Goal: Task Accomplishment & Management: Complete application form

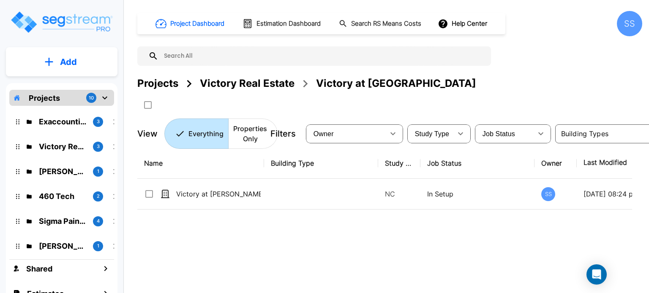
click at [335, 264] on div "Name Building Type Study Type Job Status Owner Last Modified Action Victory at …" at bounding box center [384, 239] width 494 height 182
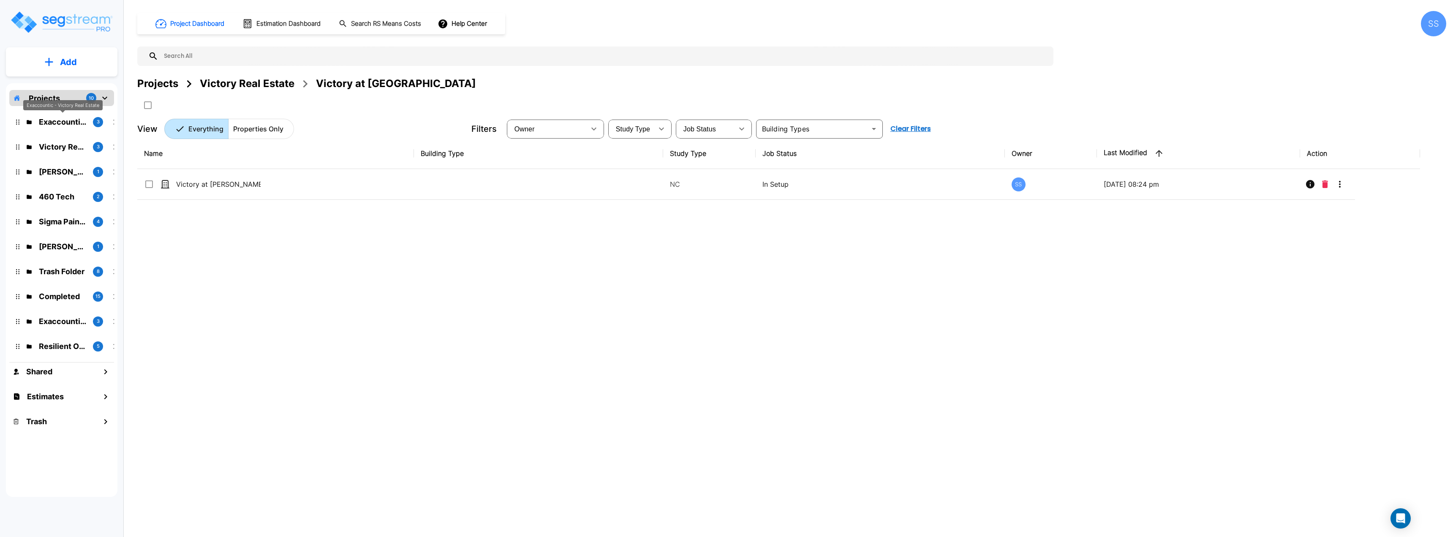
click at [60, 118] on p "Exaccountic - Victory Real Estate" at bounding box center [62, 121] width 47 height 11
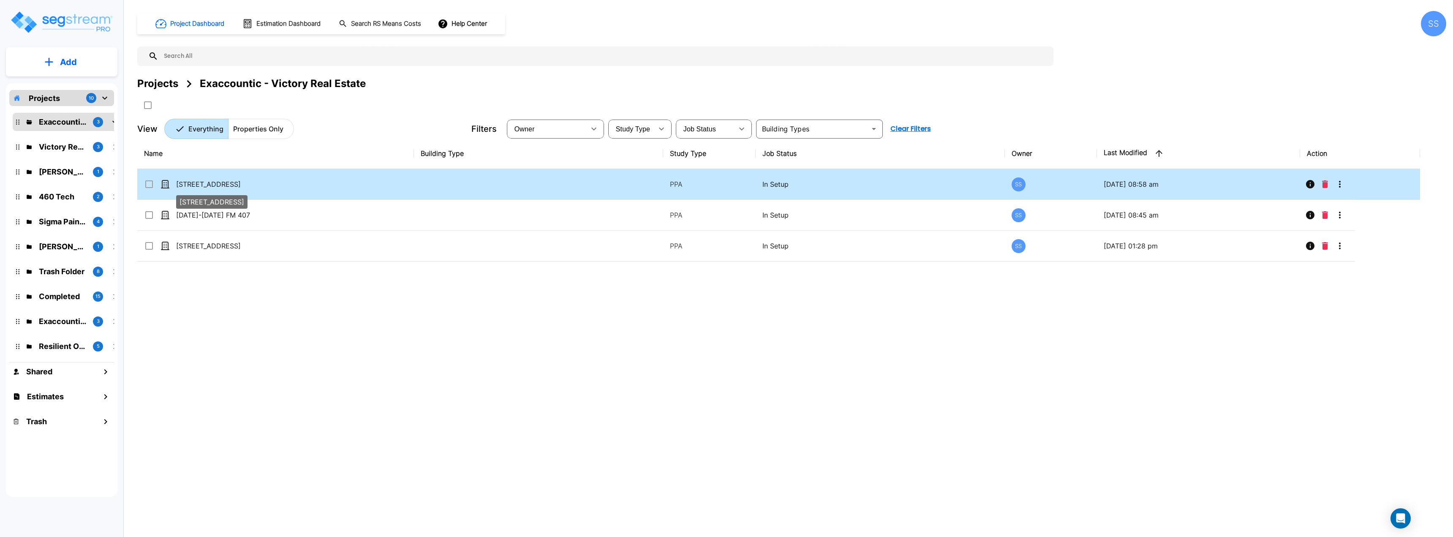
click at [199, 186] on p "3320 Lakeview Parkway" at bounding box center [218, 184] width 84 height 10
checkbox input "true"
click at [199, 186] on p "[STREET_ADDRESS]" at bounding box center [218, 184] width 84 height 10
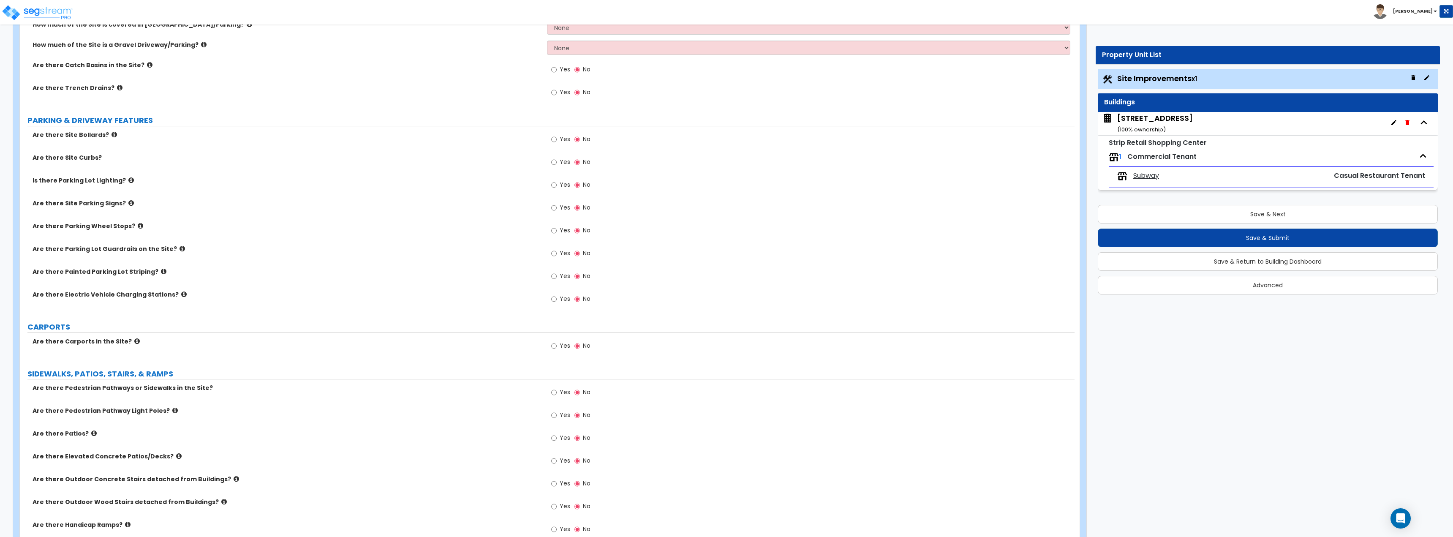
scroll to position [169, 0]
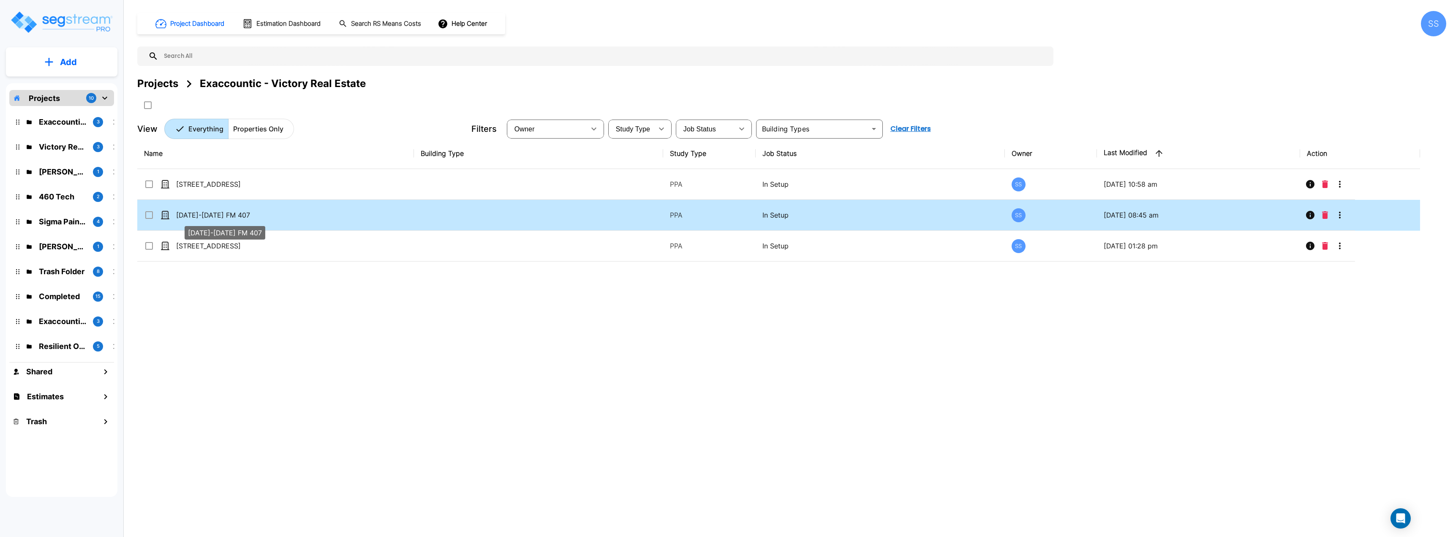
click at [211, 214] on p "[DATE]-[DATE] FM 407" at bounding box center [218, 215] width 84 height 10
checkbox input "true"
click at [211, 214] on p "[DATE]-[DATE] FM 407" at bounding box center [218, 215] width 84 height 10
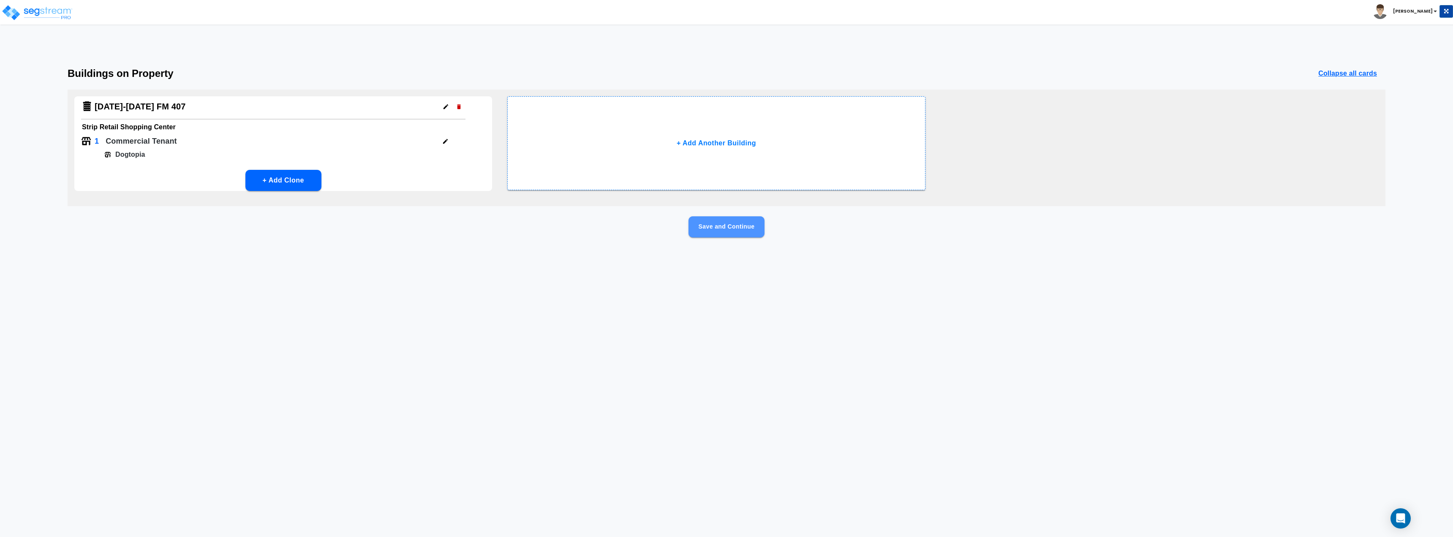
click at [736, 230] on button "Save and Continue" at bounding box center [726, 226] width 76 height 21
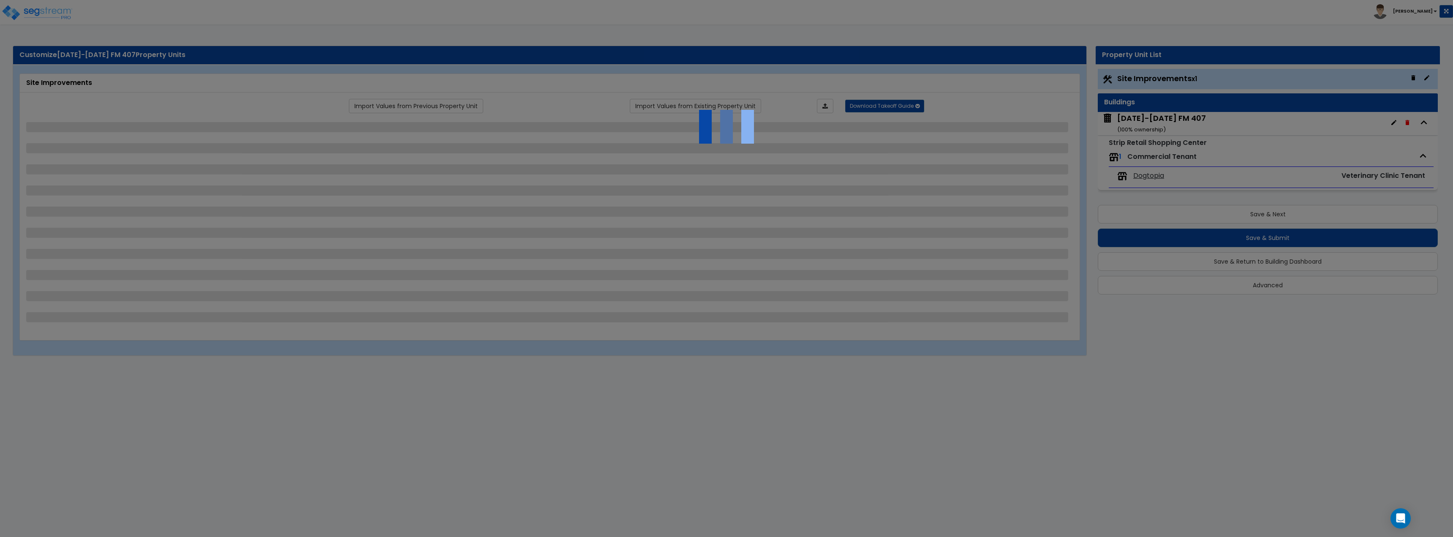
select select "2"
select select "1"
select select "2"
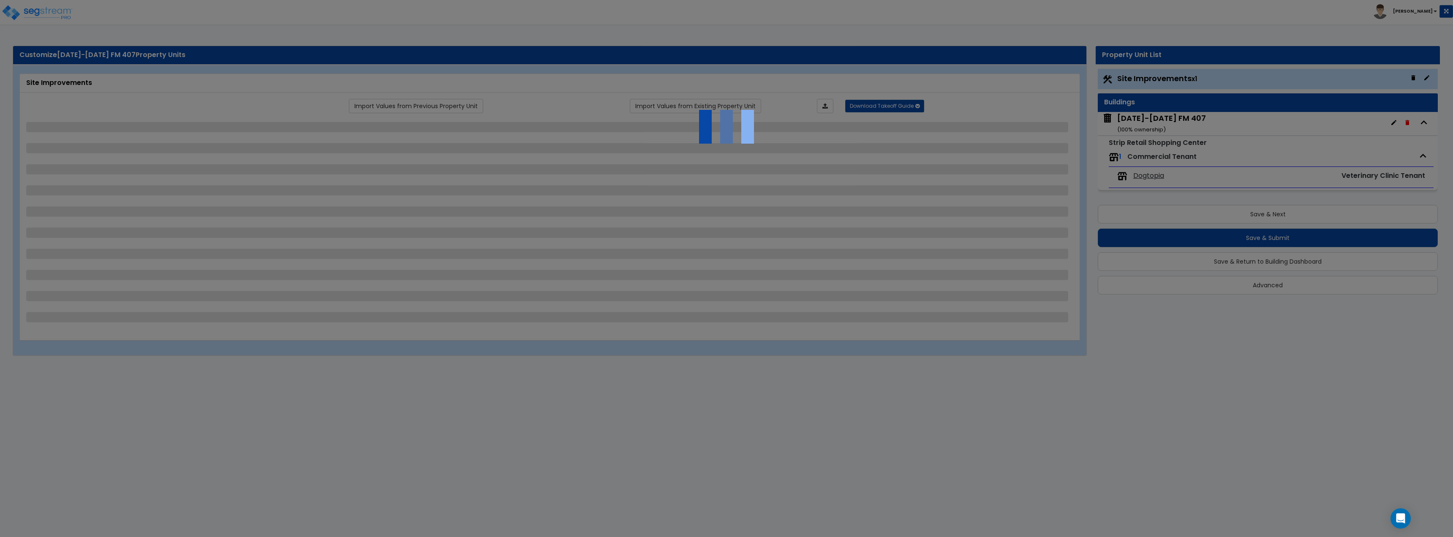
select select "1"
select select "2"
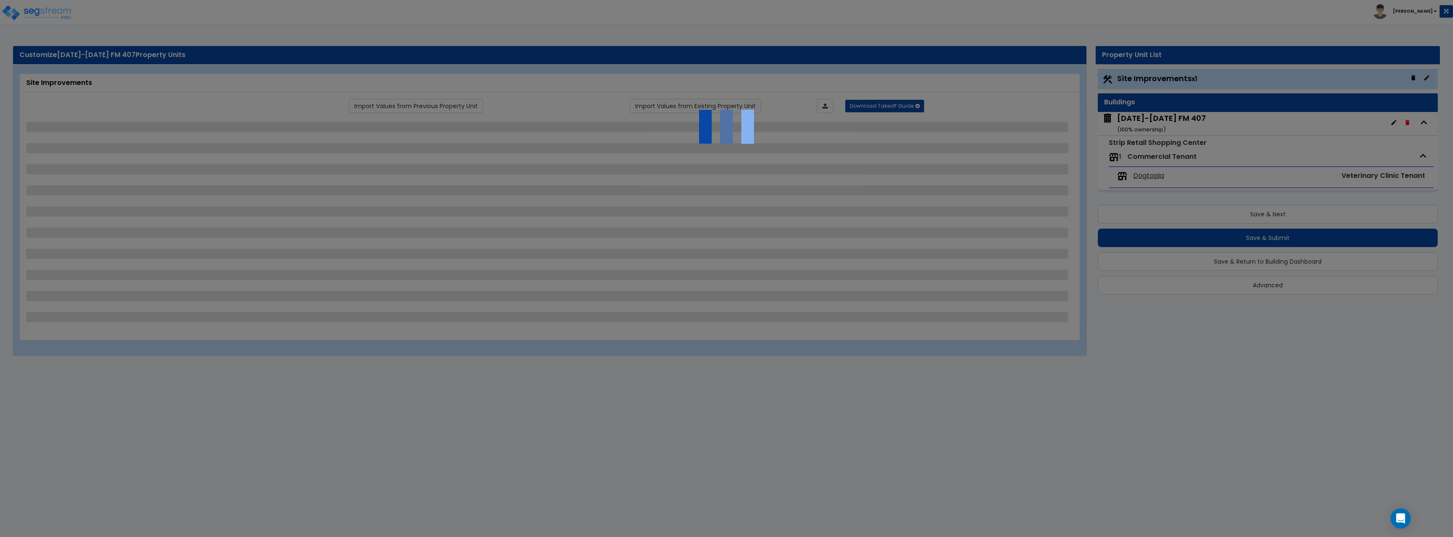
select select "2"
select select "1"
select select "2"
select select "5"
select select "1"
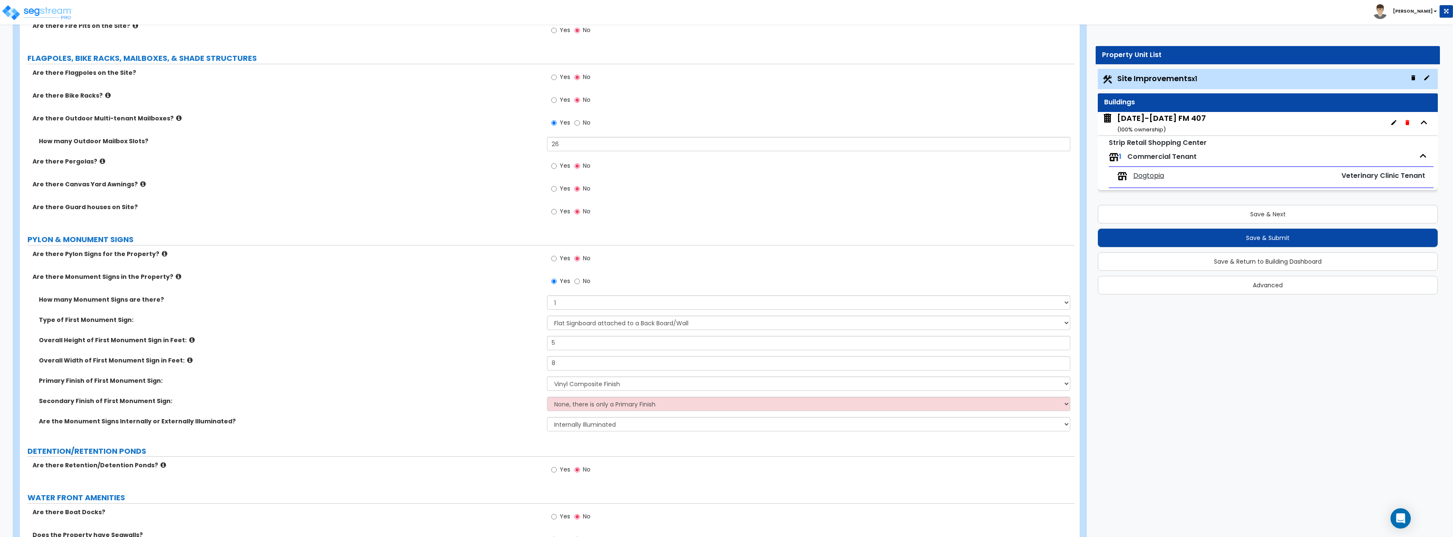
scroll to position [1738, 0]
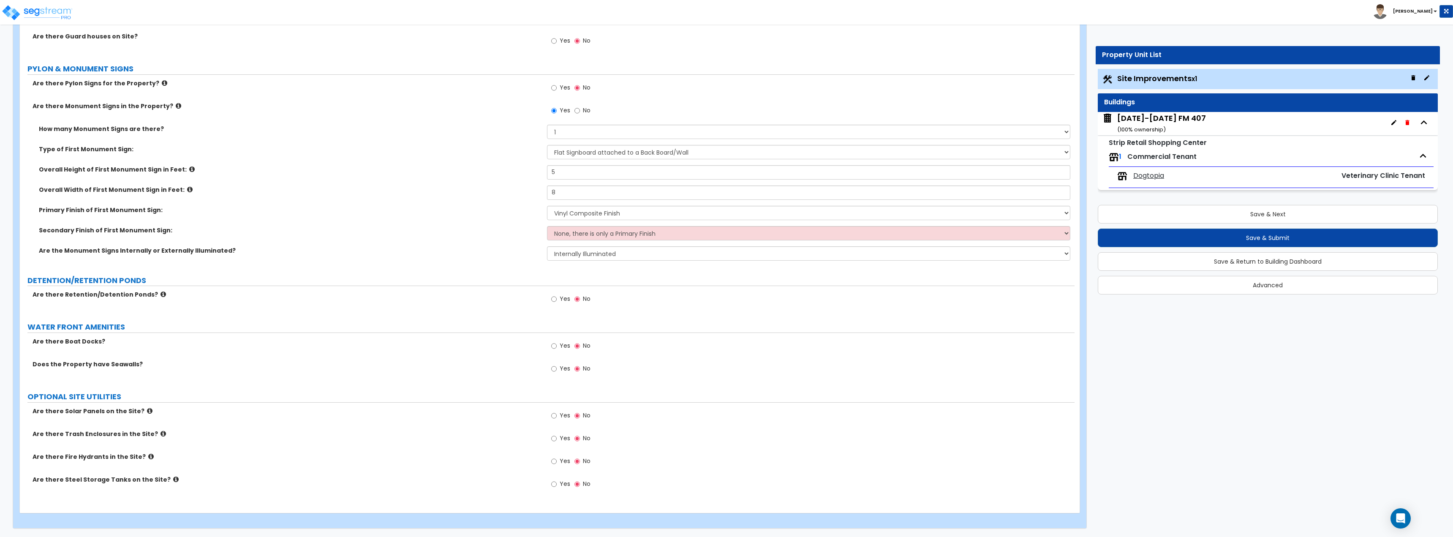
click at [1149, 120] on div "1800-1860 FM 407 ( 100 % ownership)" at bounding box center [1161, 124] width 89 height 22
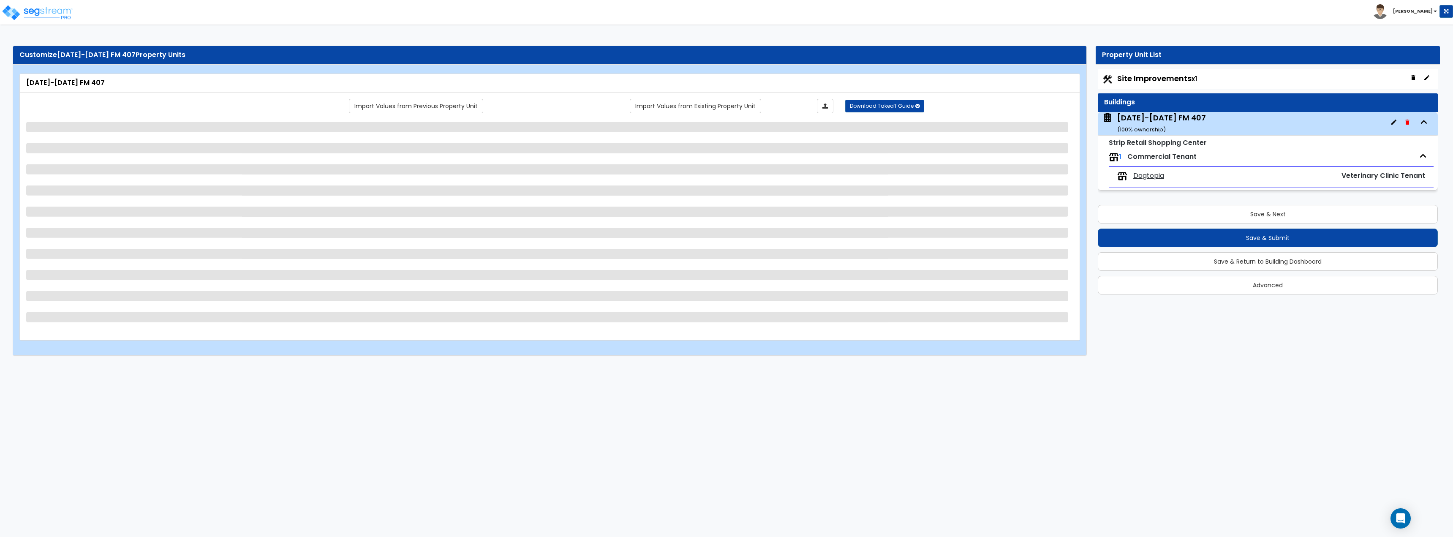
select select "5"
select select "2"
select select "1"
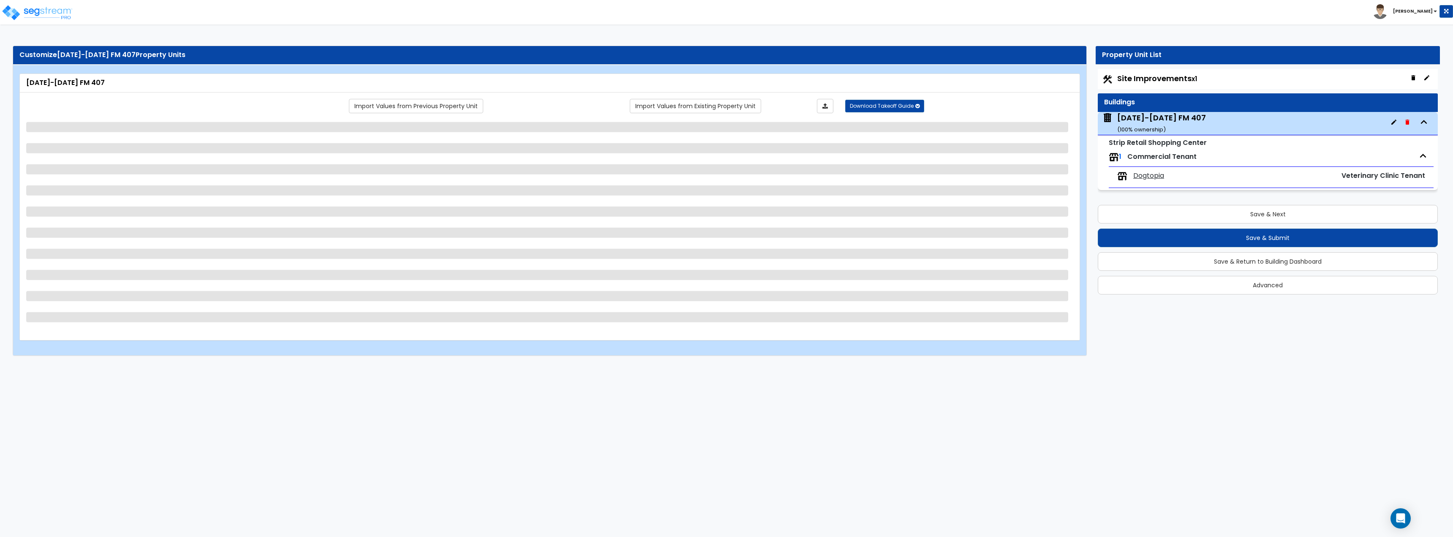
select select "2"
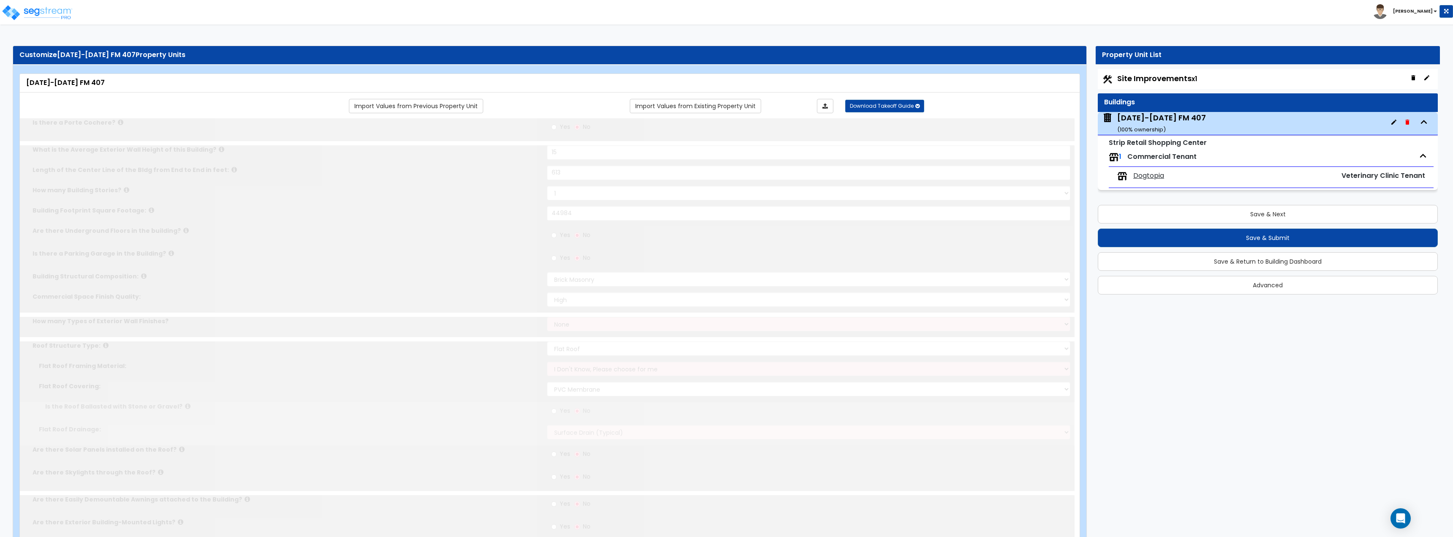
select select "1"
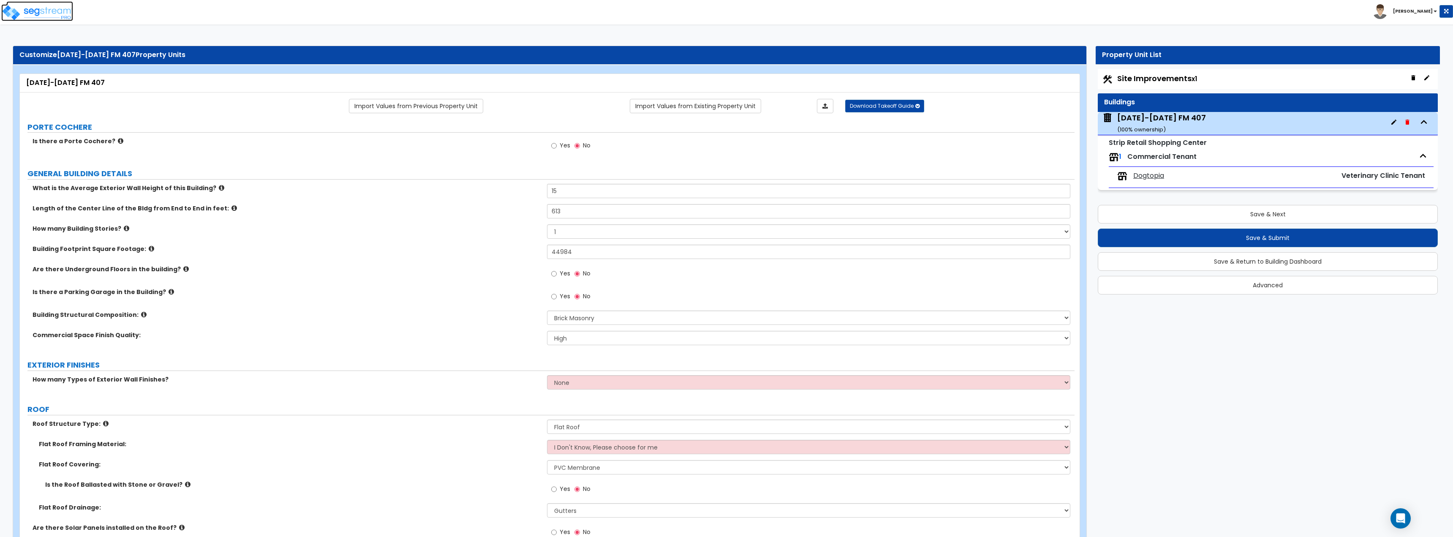
click at [32, 14] on img at bounding box center [37, 12] width 72 height 17
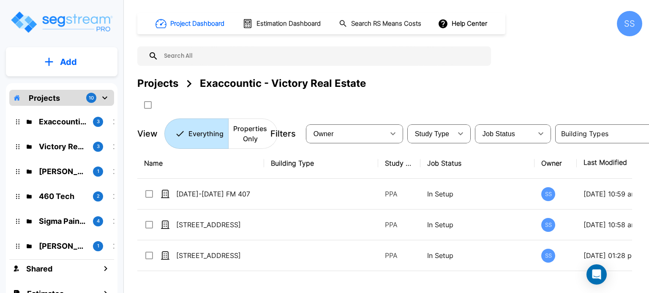
click at [37, 98] on p "Projects" at bounding box center [44, 97] width 31 height 11
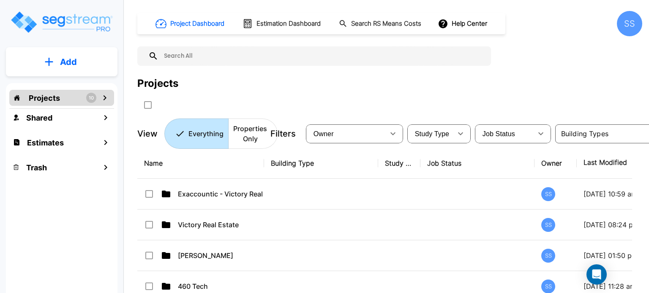
click at [108, 97] on icon "mailbox folders" at bounding box center [105, 98] width 10 height 10
